Goal: Task Accomplishment & Management: Manage account settings

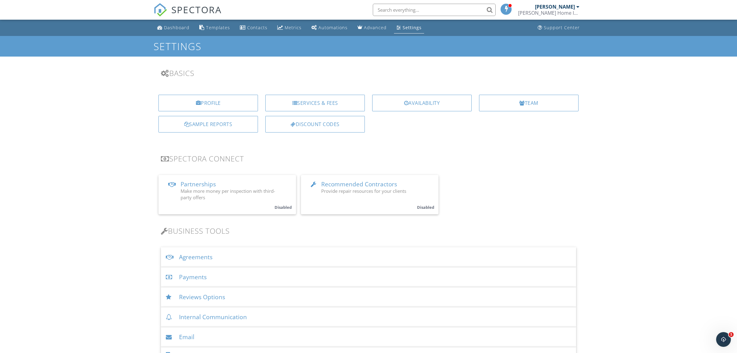
click at [204, 282] on div "Payments" at bounding box center [368, 277] width 415 height 20
